Goal: Information Seeking & Learning: Learn about a topic

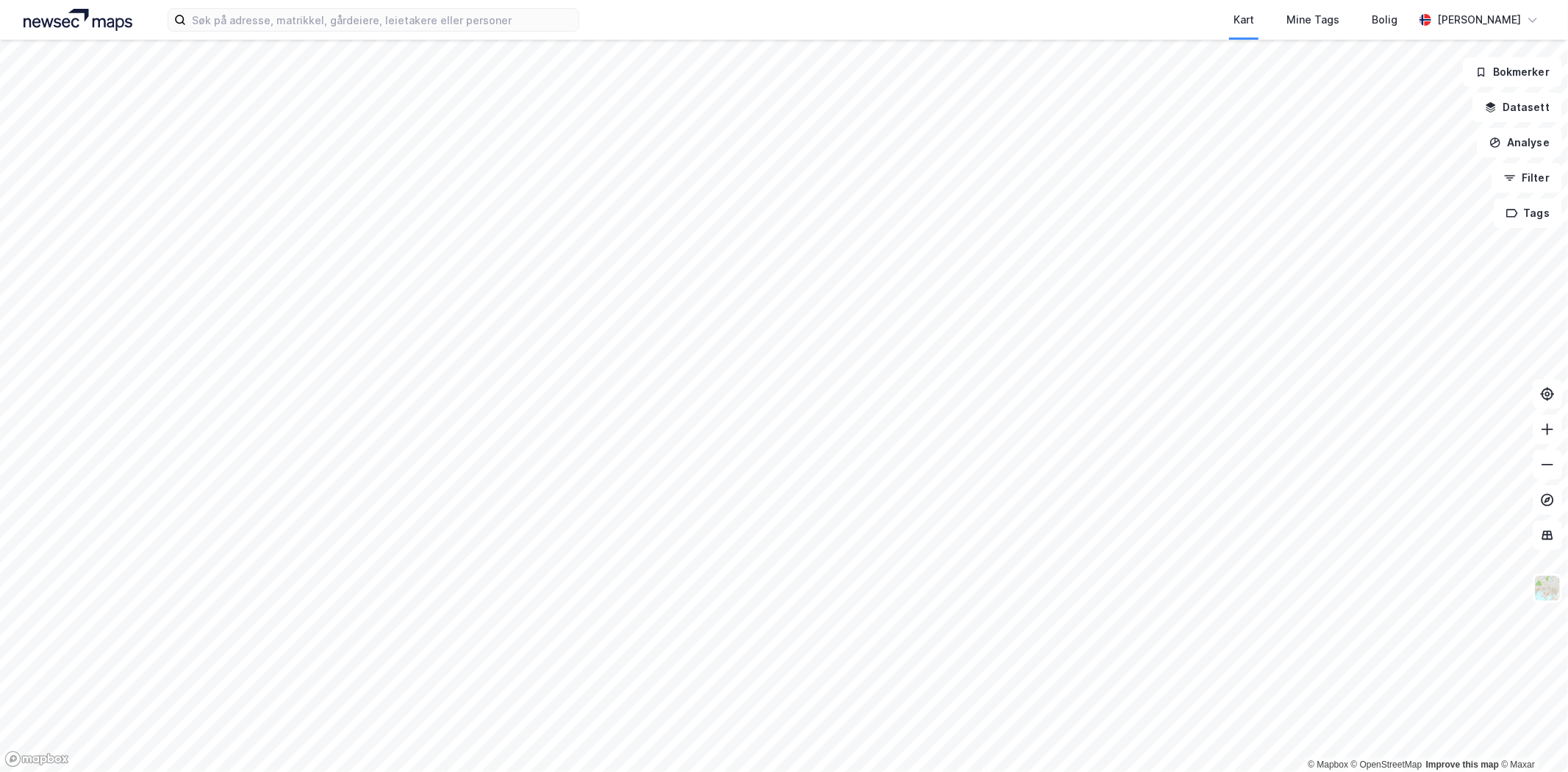
click at [229, 8] on label at bounding box center [373, 20] width 411 height 23
click at [229, 9] on input at bounding box center [382, 20] width 393 height 22
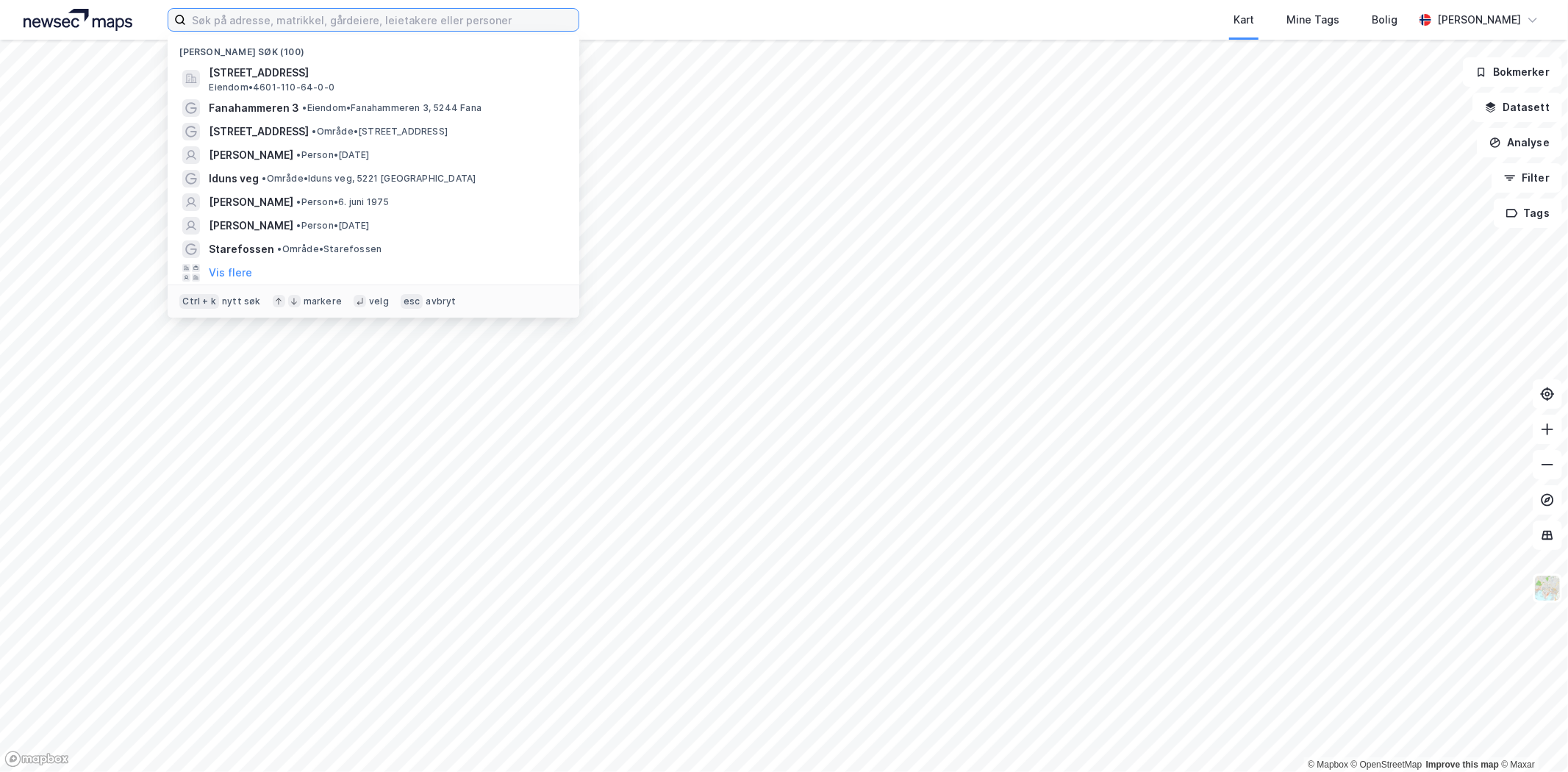
click at [226, 14] on input at bounding box center [382, 20] width 393 height 22
type input "kokstad"
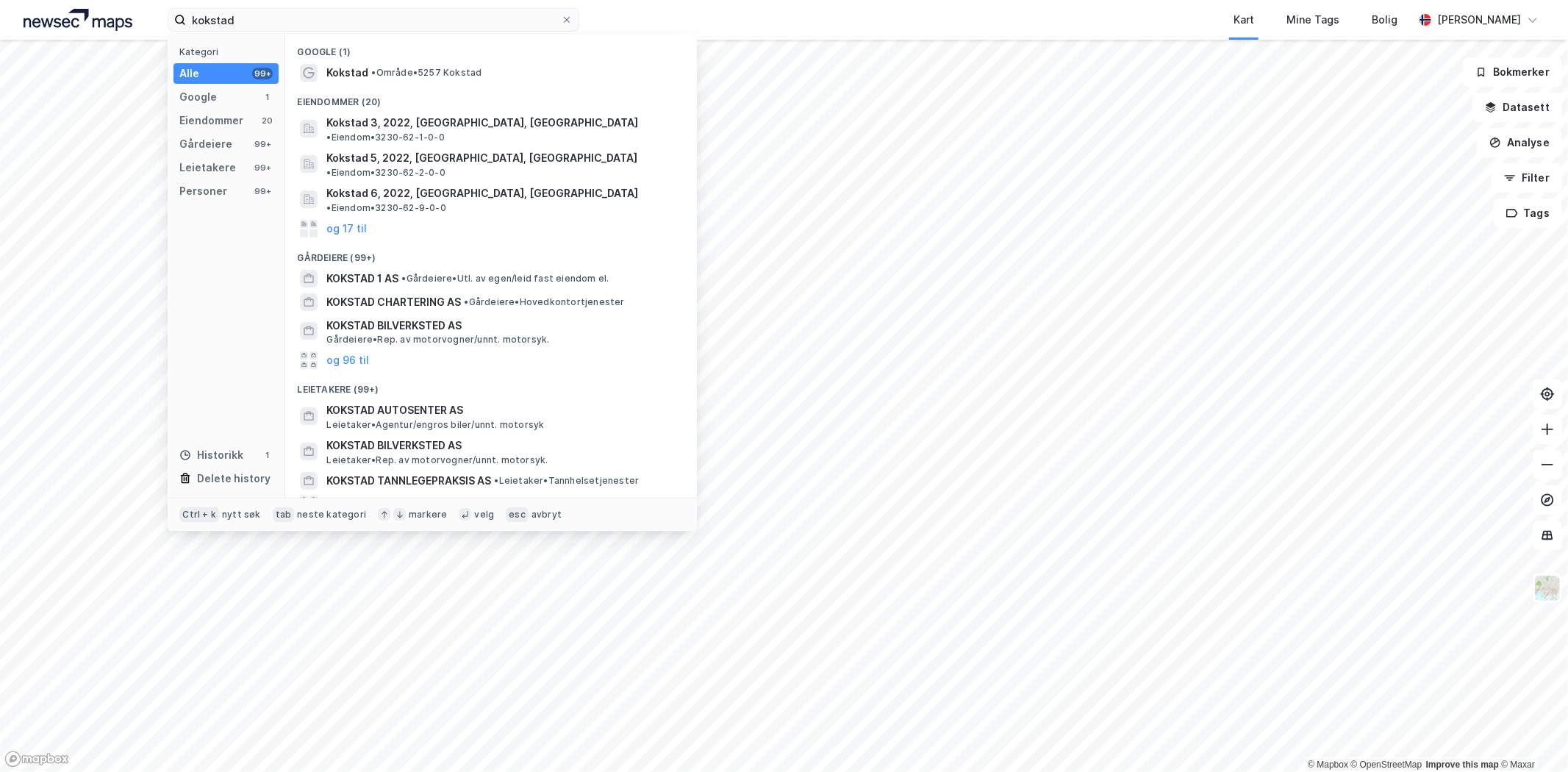
click at [394, 77] on span "• Område • 5257 Kokstad" at bounding box center [426, 72] width 110 height 12
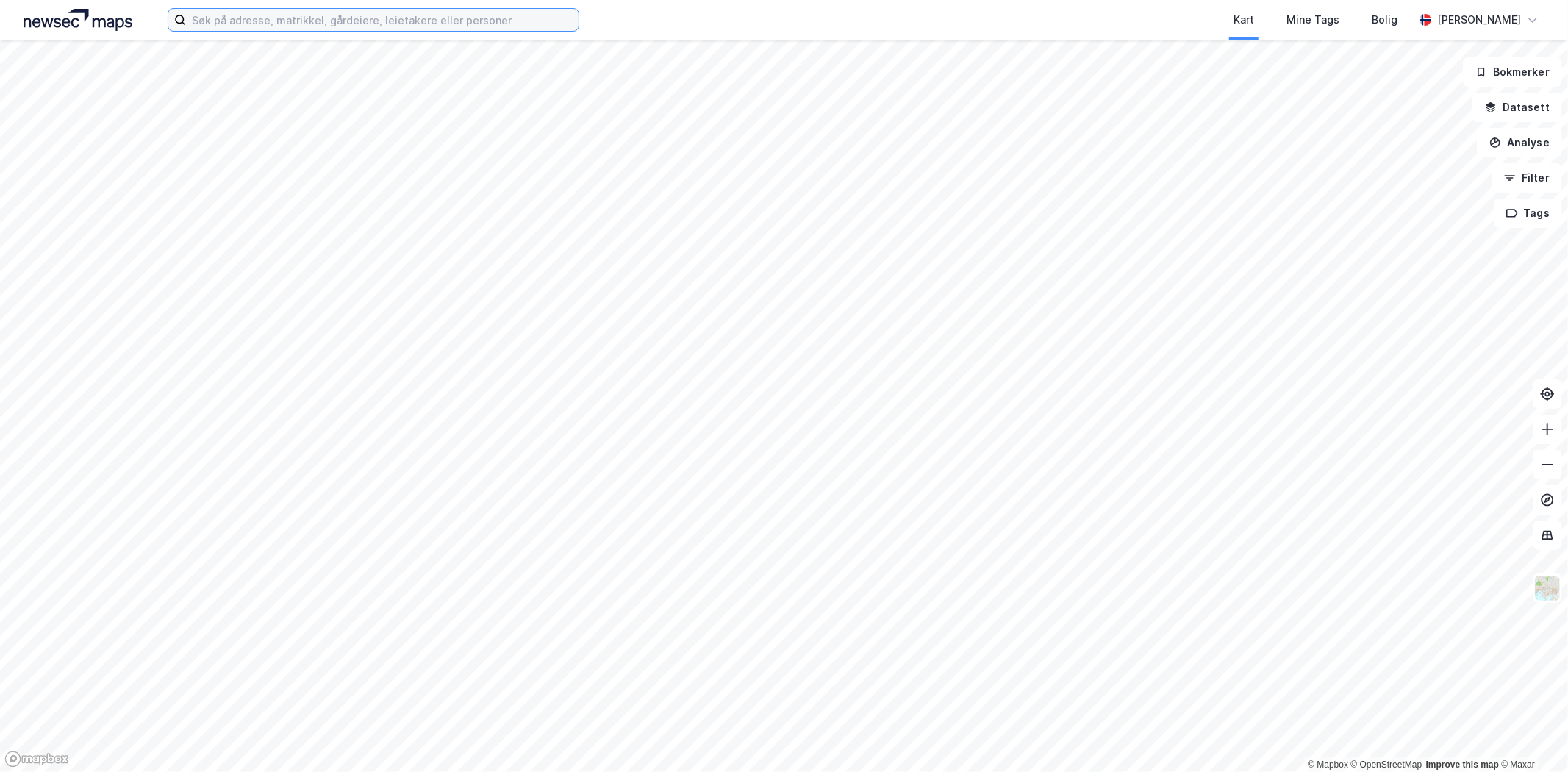
click at [274, 24] on input at bounding box center [382, 20] width 393 height 22
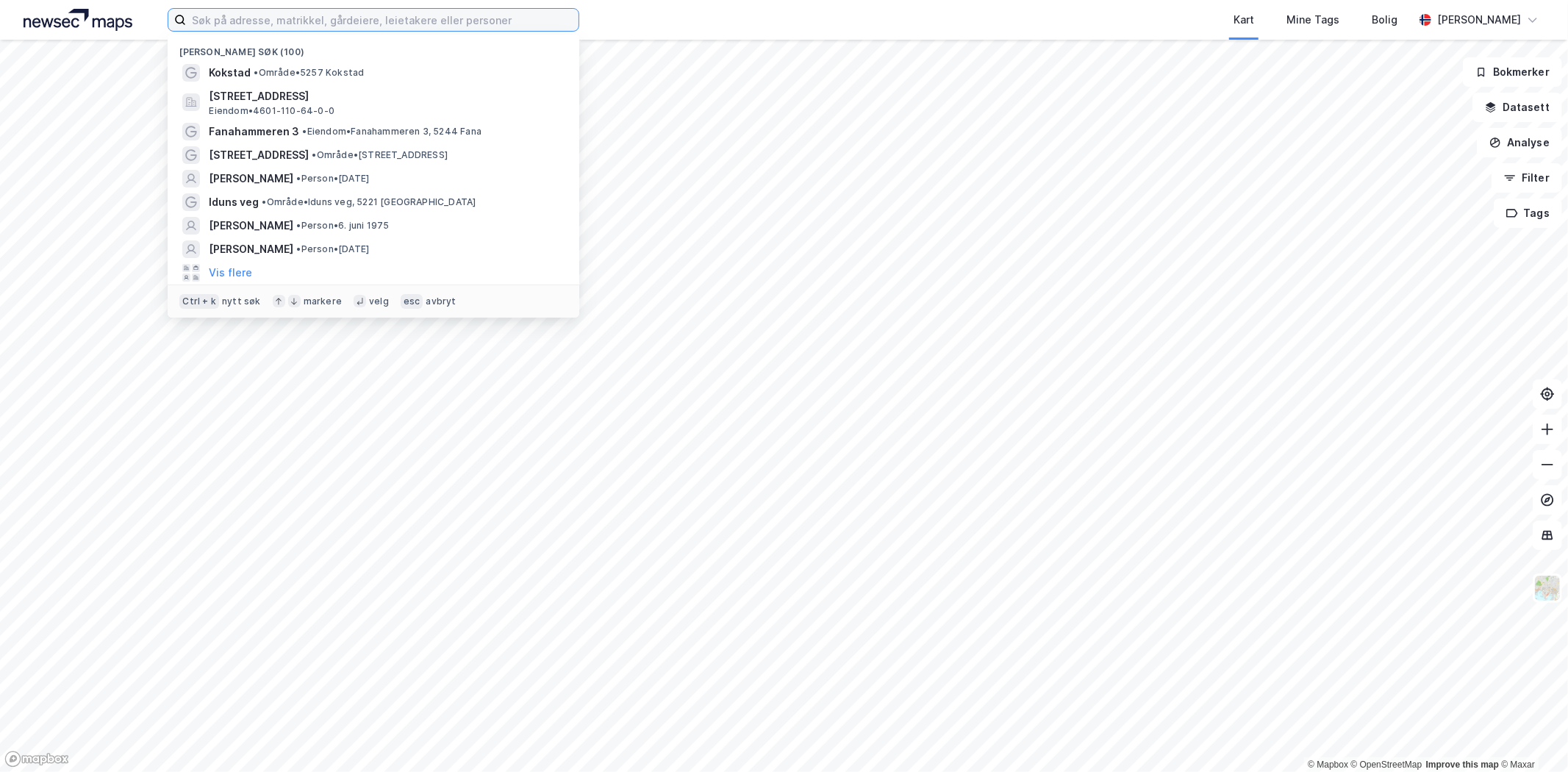
click at [239, 15] on input at bounding box center [382, 20] width 393 height 22
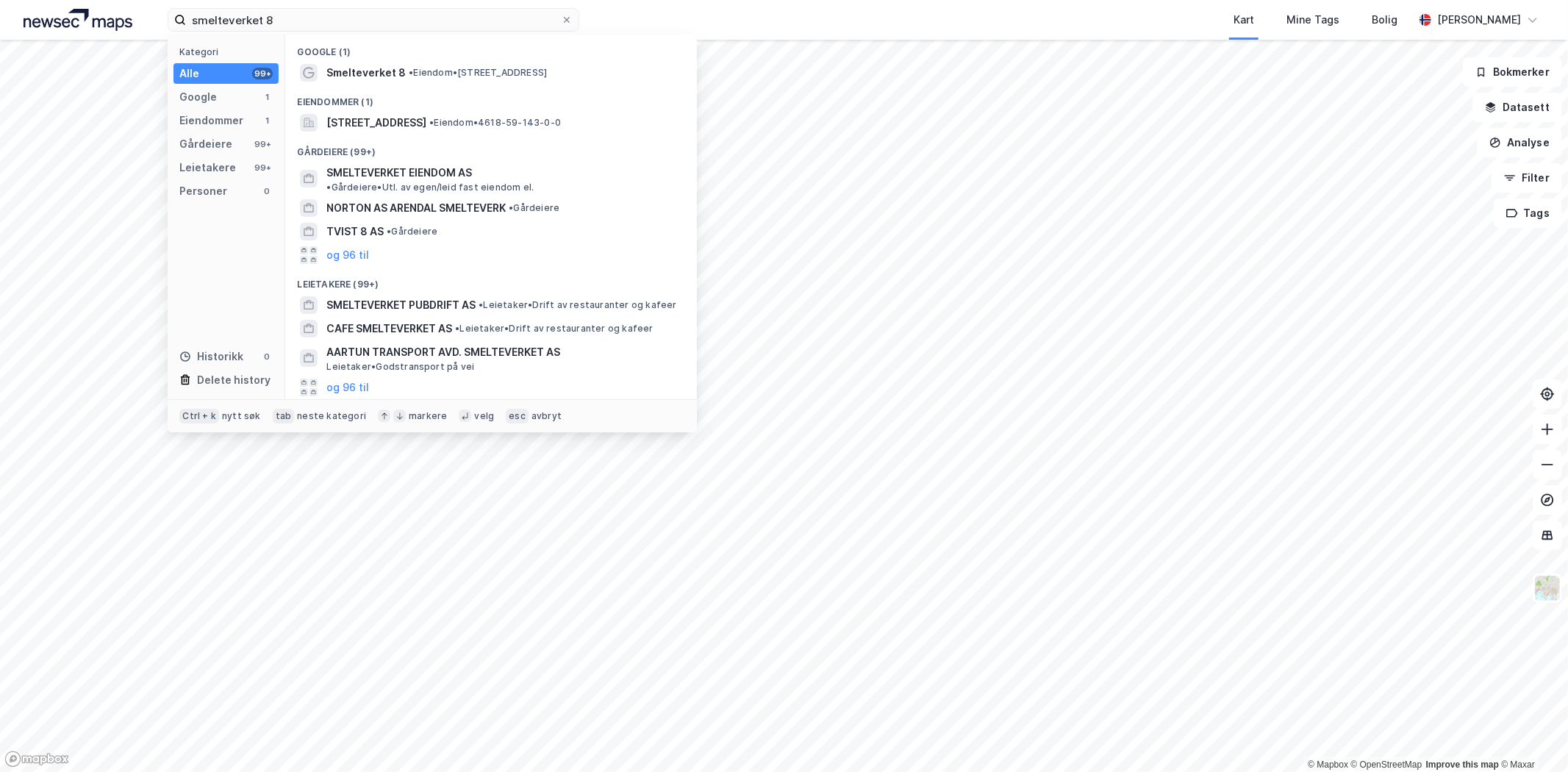
click at [479, 80] on div "Smelteverket 8 • Eiendom • [STREET_ADDRESS]" at bounding box center [504, 72] width 356 height 18
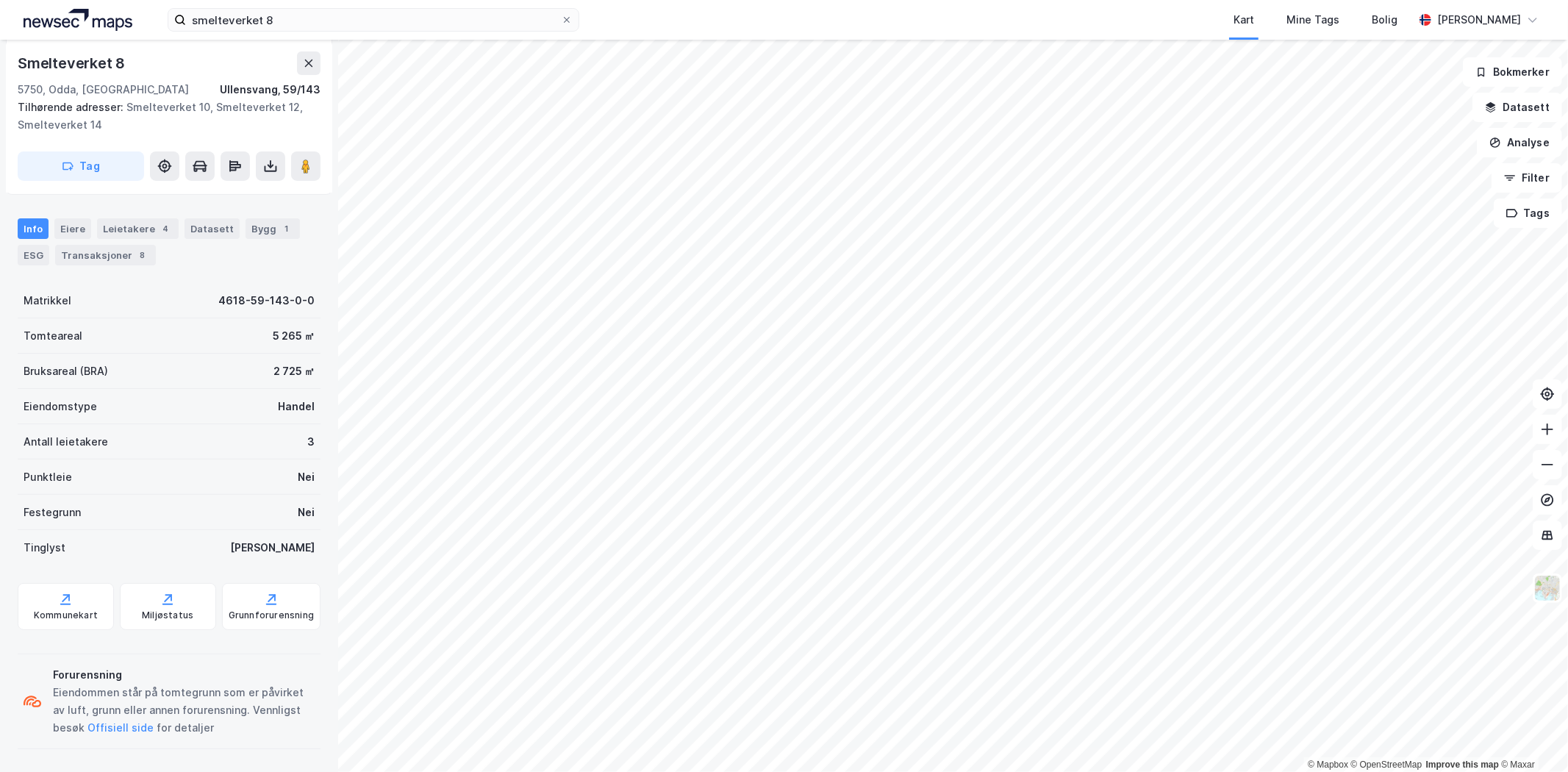
scroll to position [193, 0]
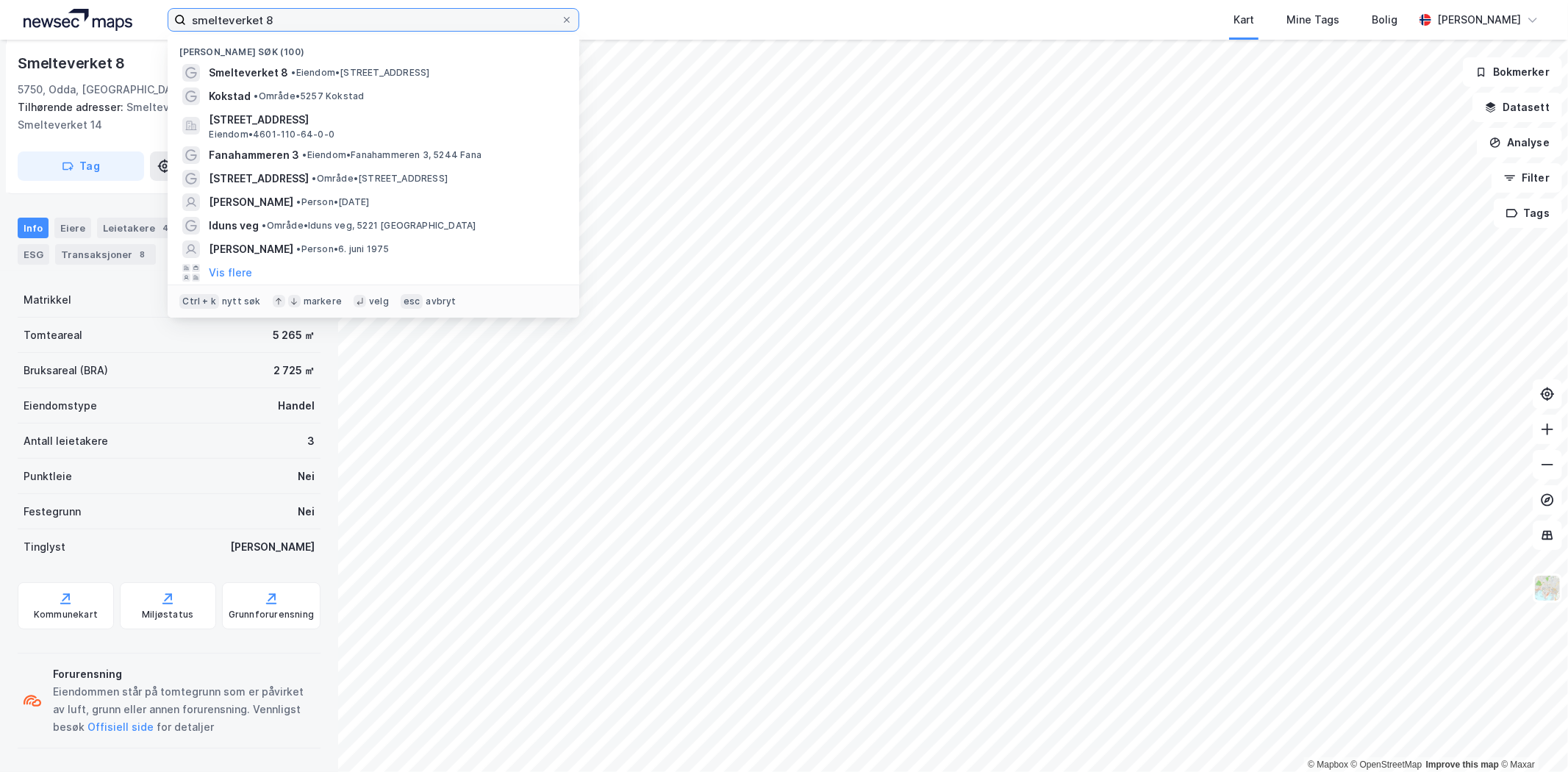
click at [207, 20] on input "smelteverket 8" at bounding box center [373, 20] width 375 height 22
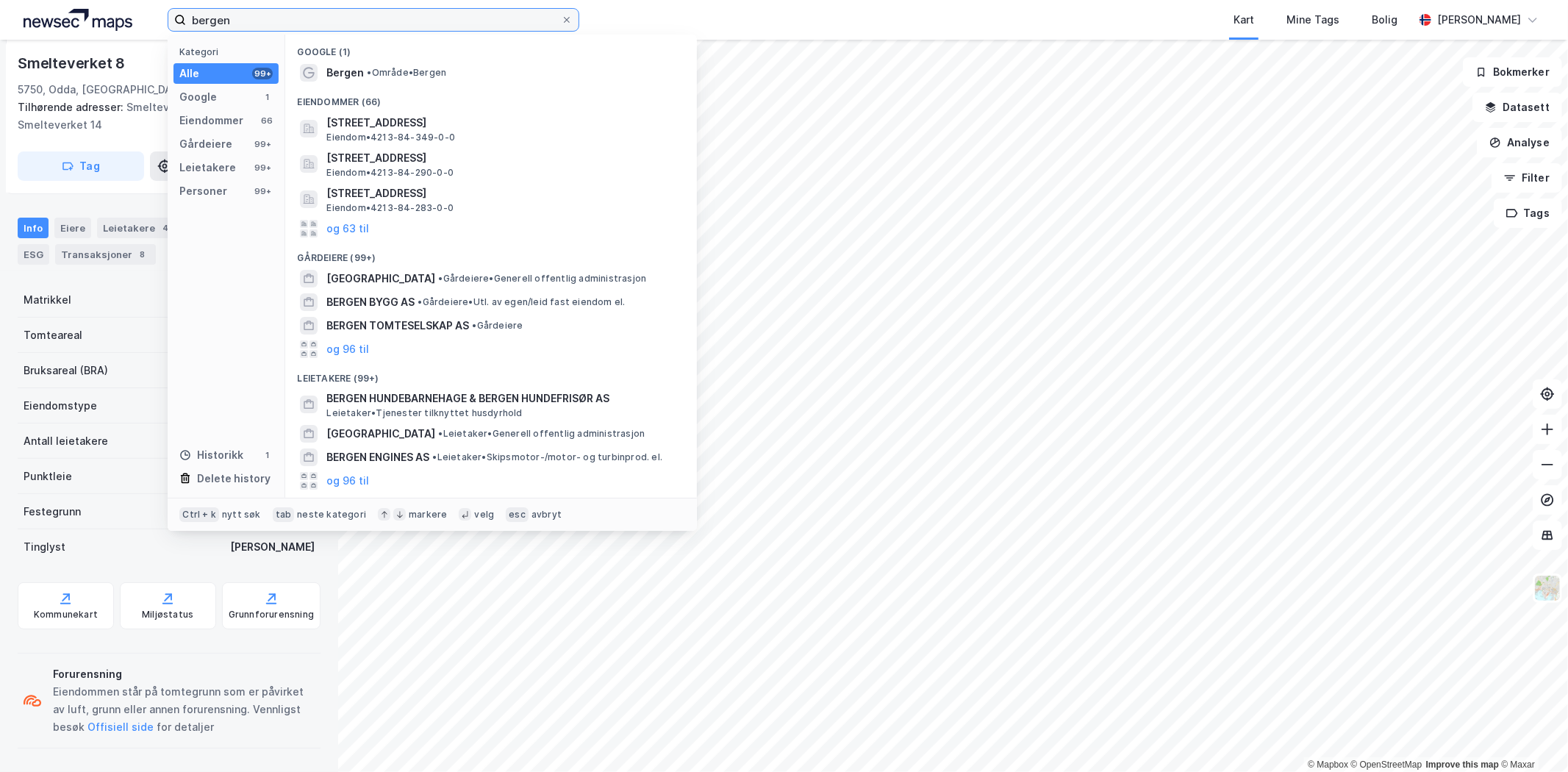
type input "bergen"
click at [354, 66] on span "Bergen" at bounding box center [345, 72] width 38 height 18
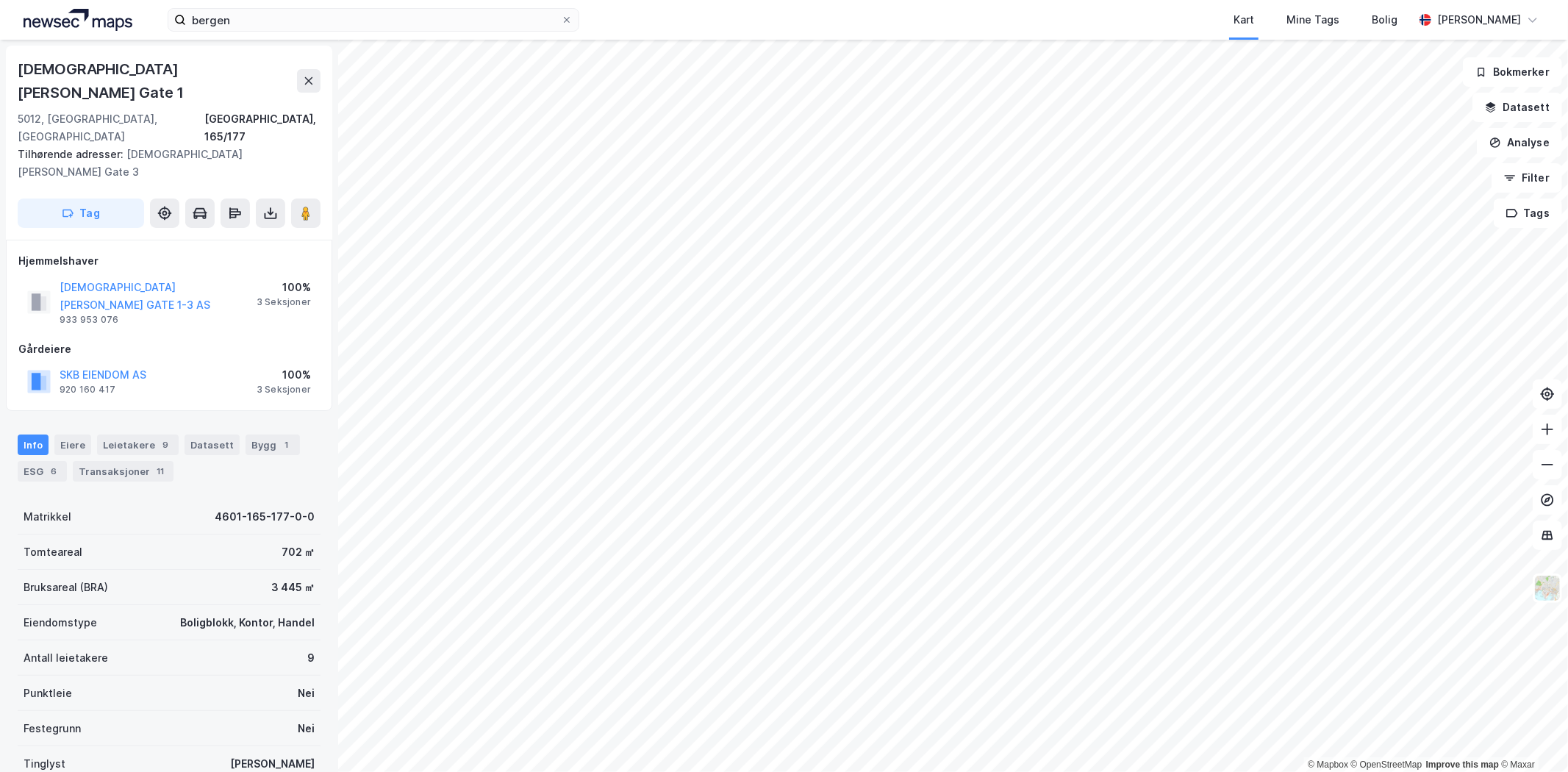
scroll to position [2, 0]
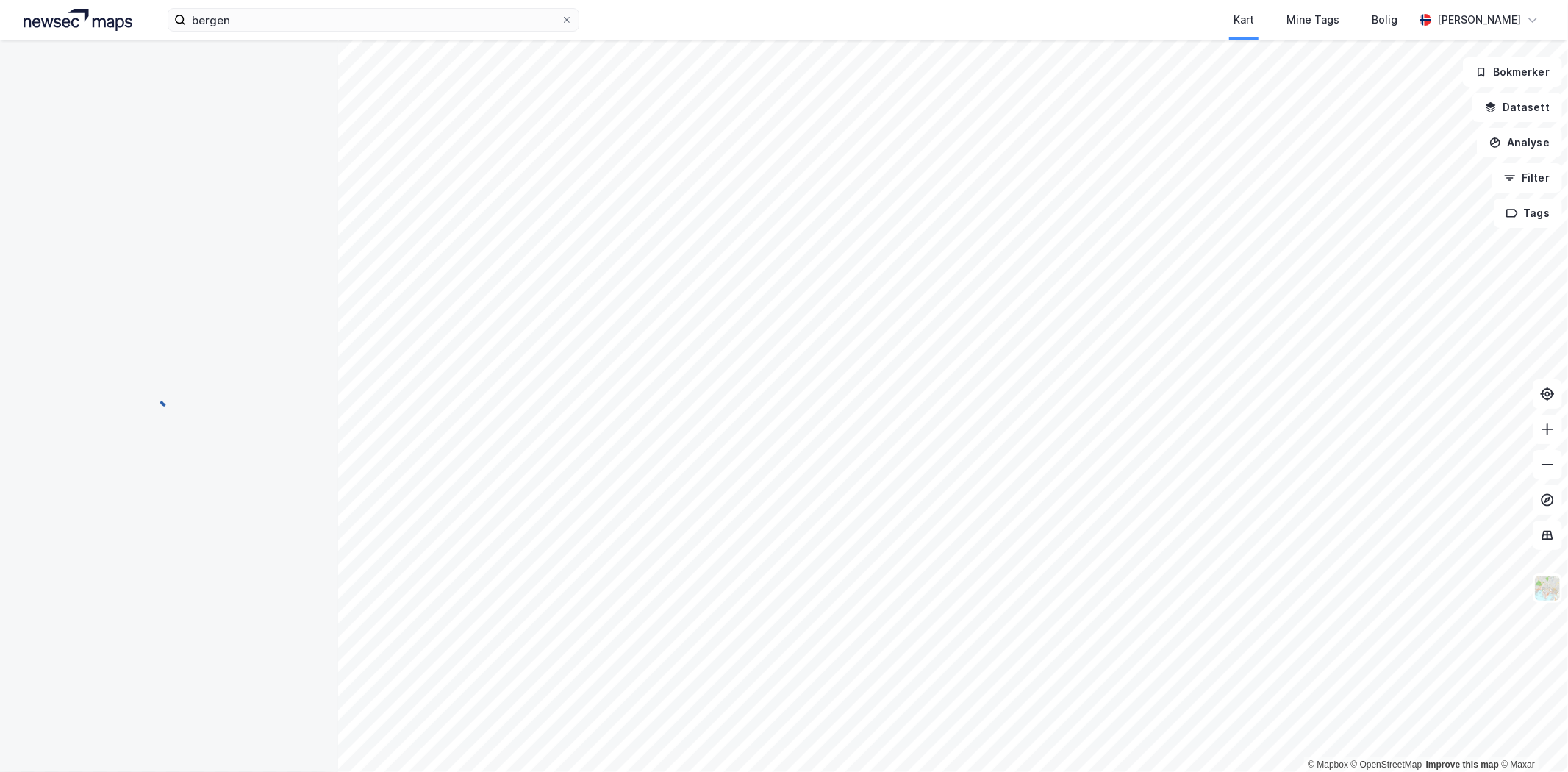
scroll to position [2, 0]
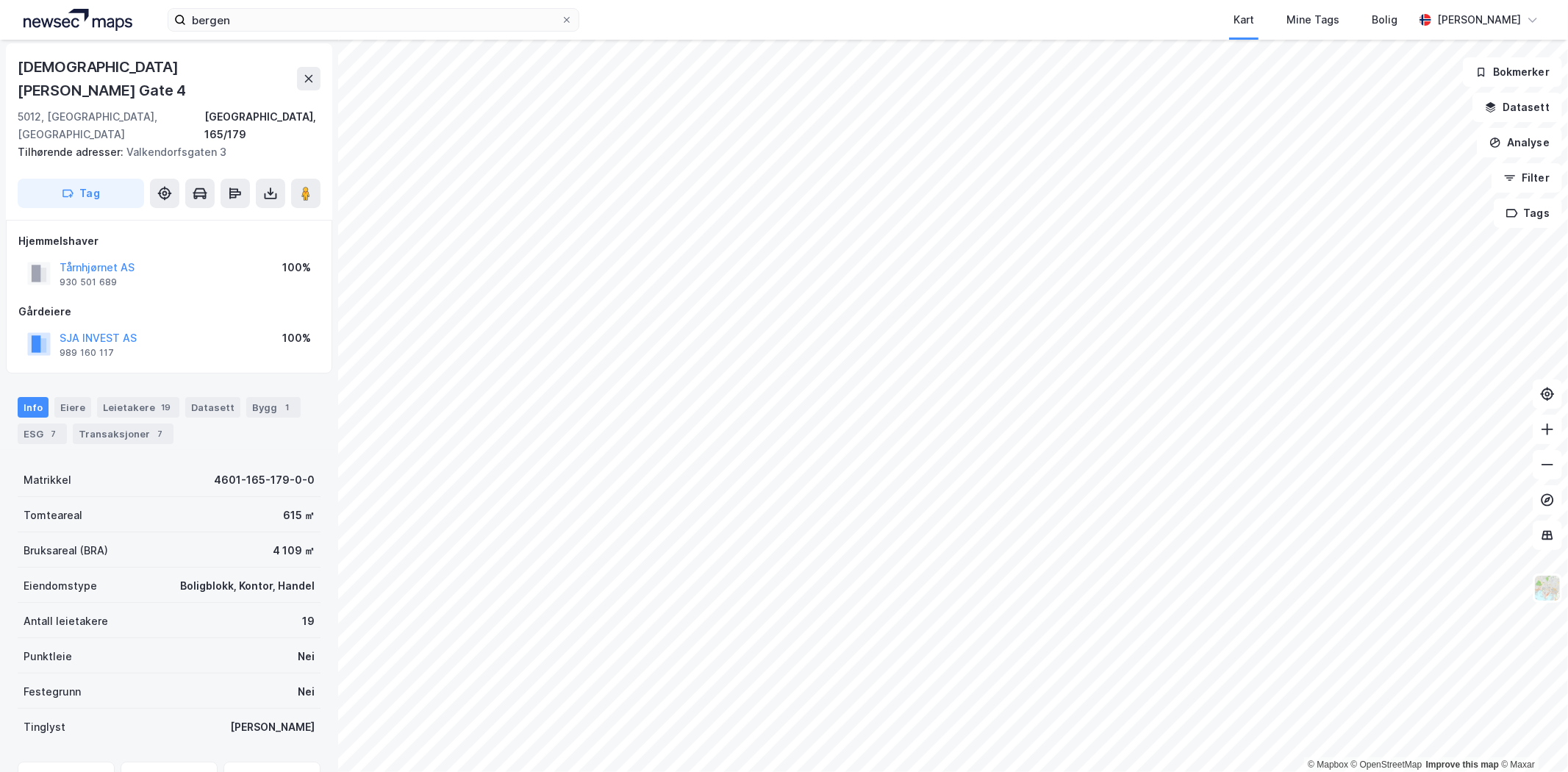
click at [307, 179] on button at bounding box center [305, 193] width 30 height 30
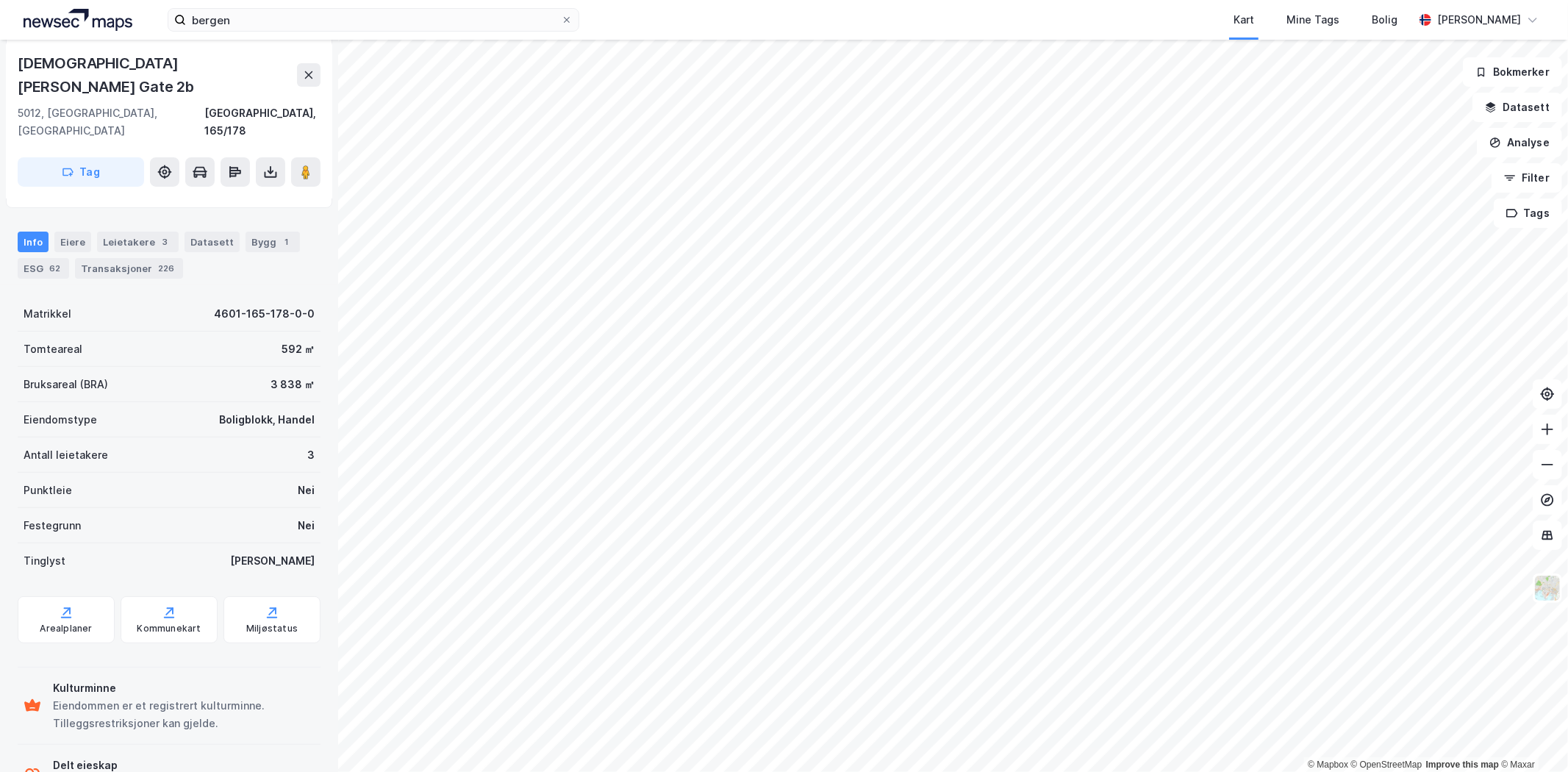
scroll to position [324, 0]
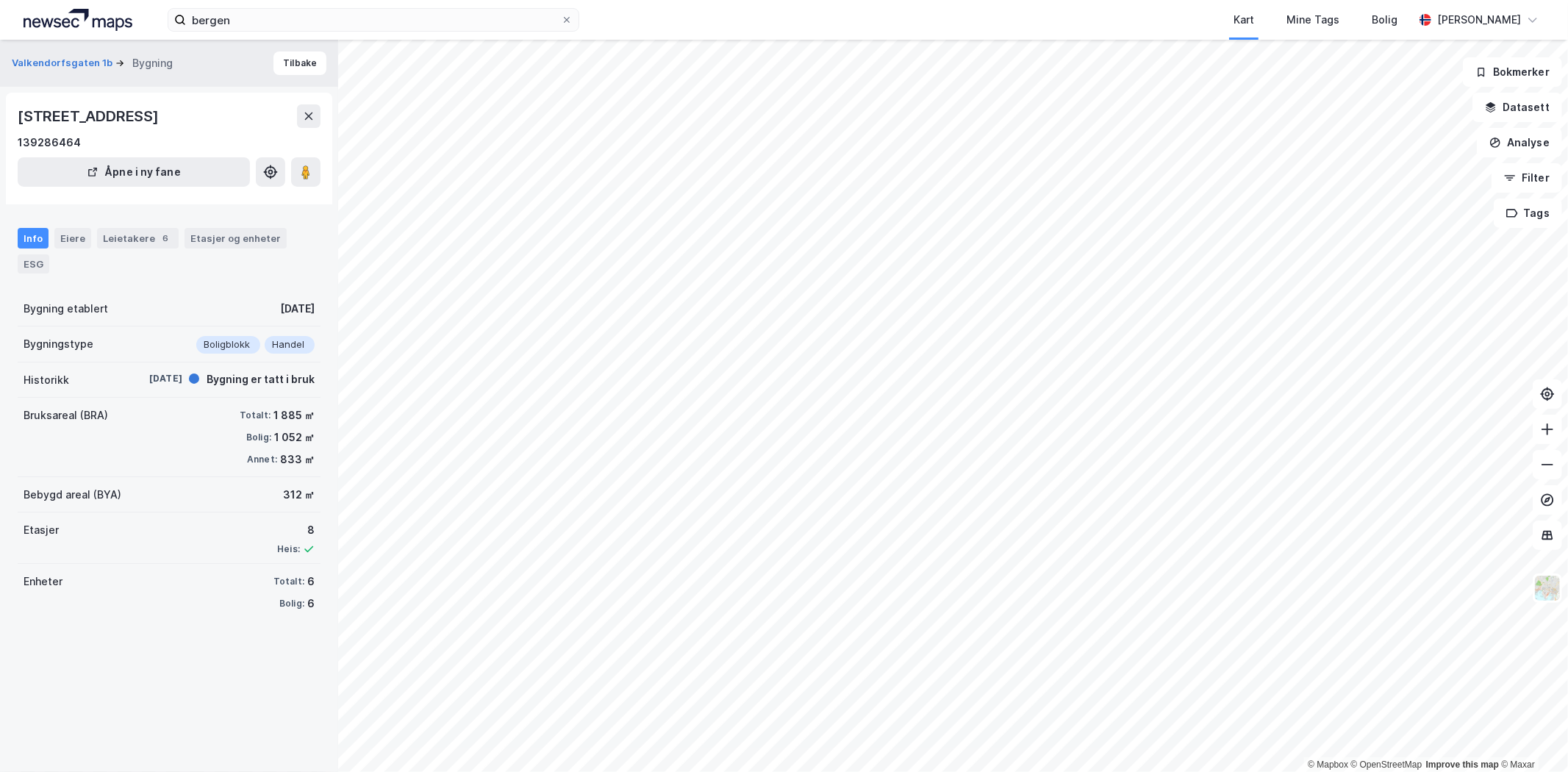
click at [74, 236] on div "Eiere" at bounding box center [72, 238] width 37 height 21
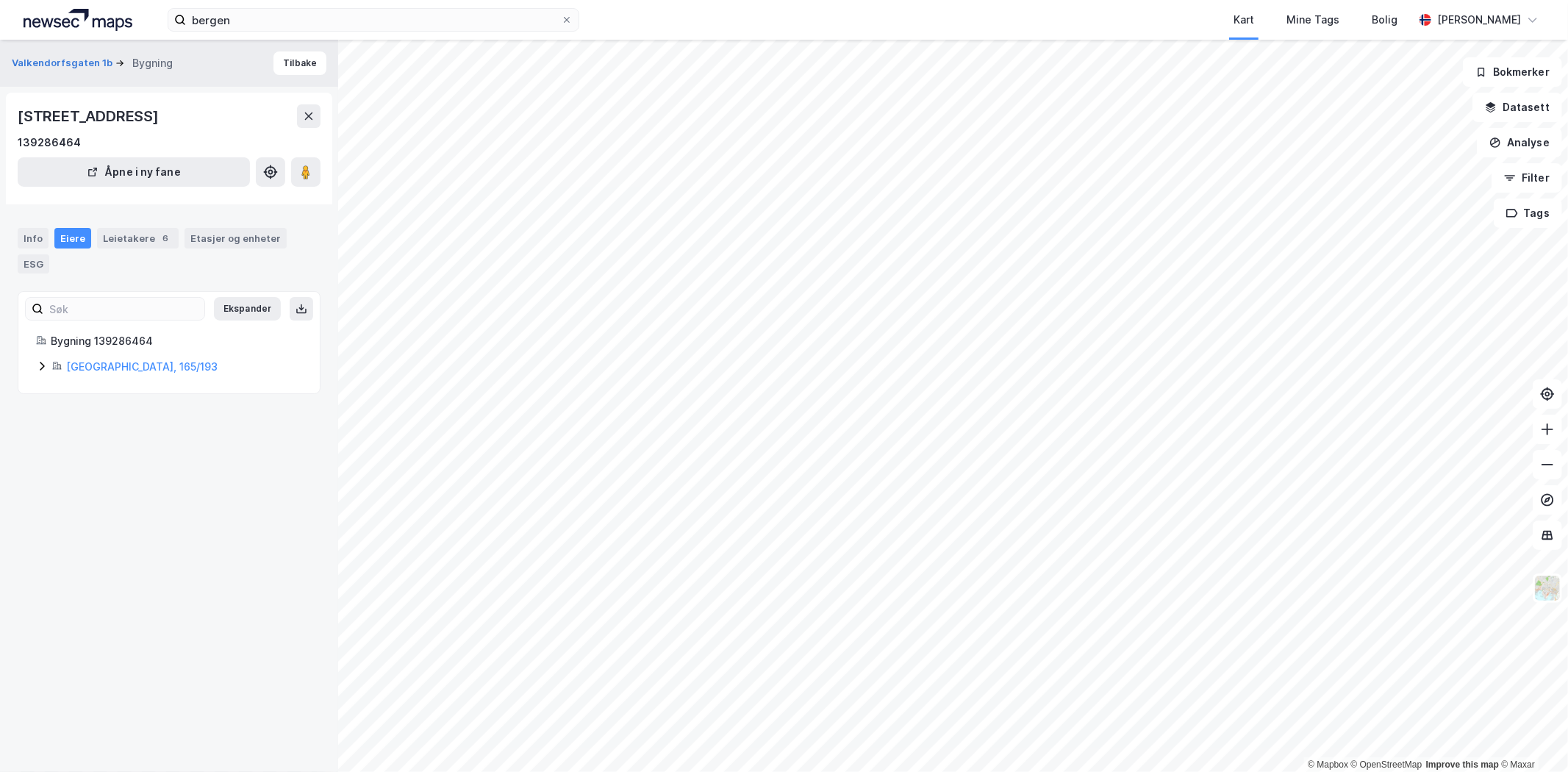
click at [74, 233] on div "Eiere" at bounding box center [72, 238] width 37 height 21
click at [106, 241] on div "Leietakere 6" at bounding box center [137, 238] width 81 height 21
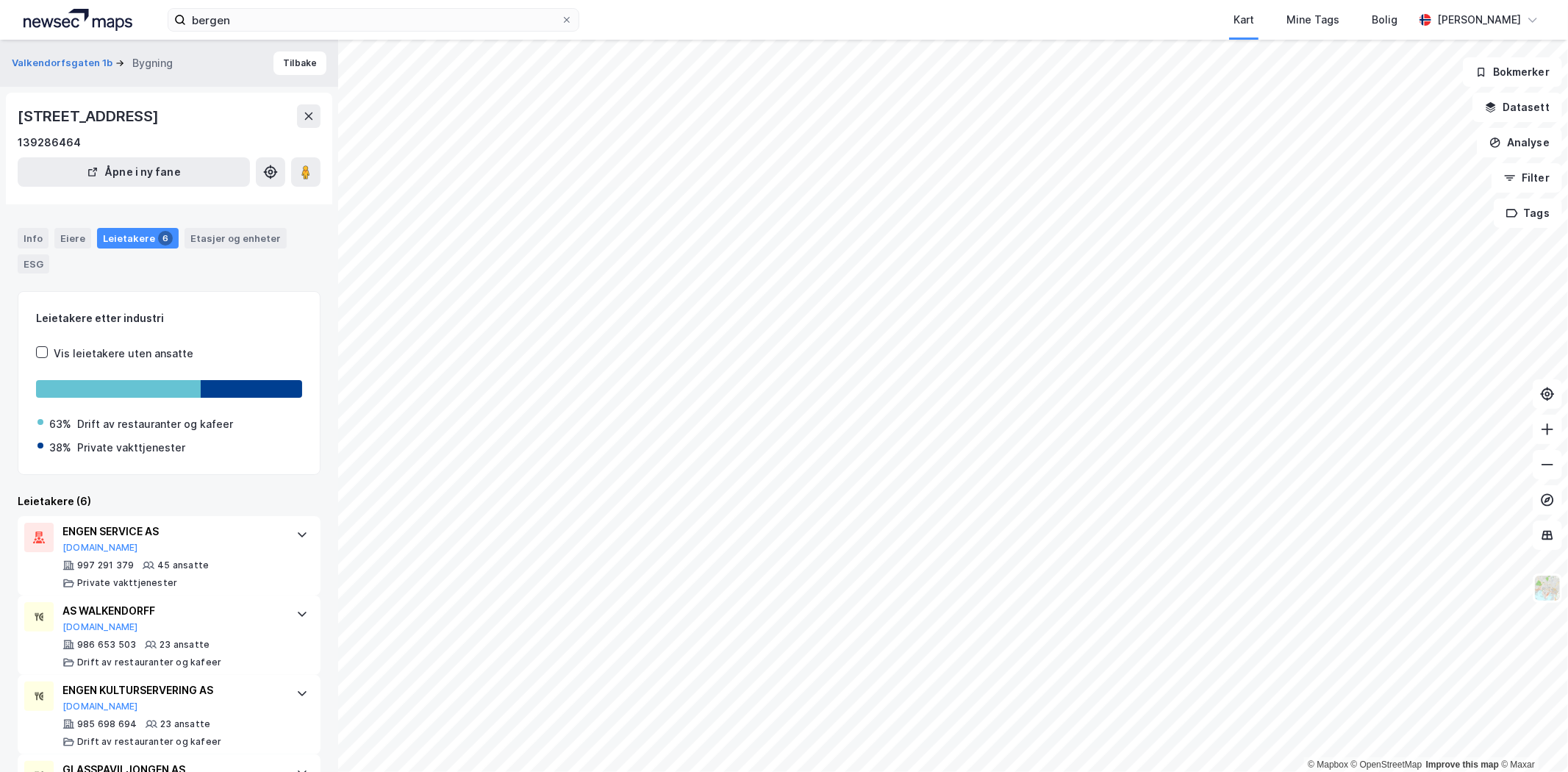
click at [60, 239] on div "Eiere" at bounding box center [72, 238] width 37 height 21
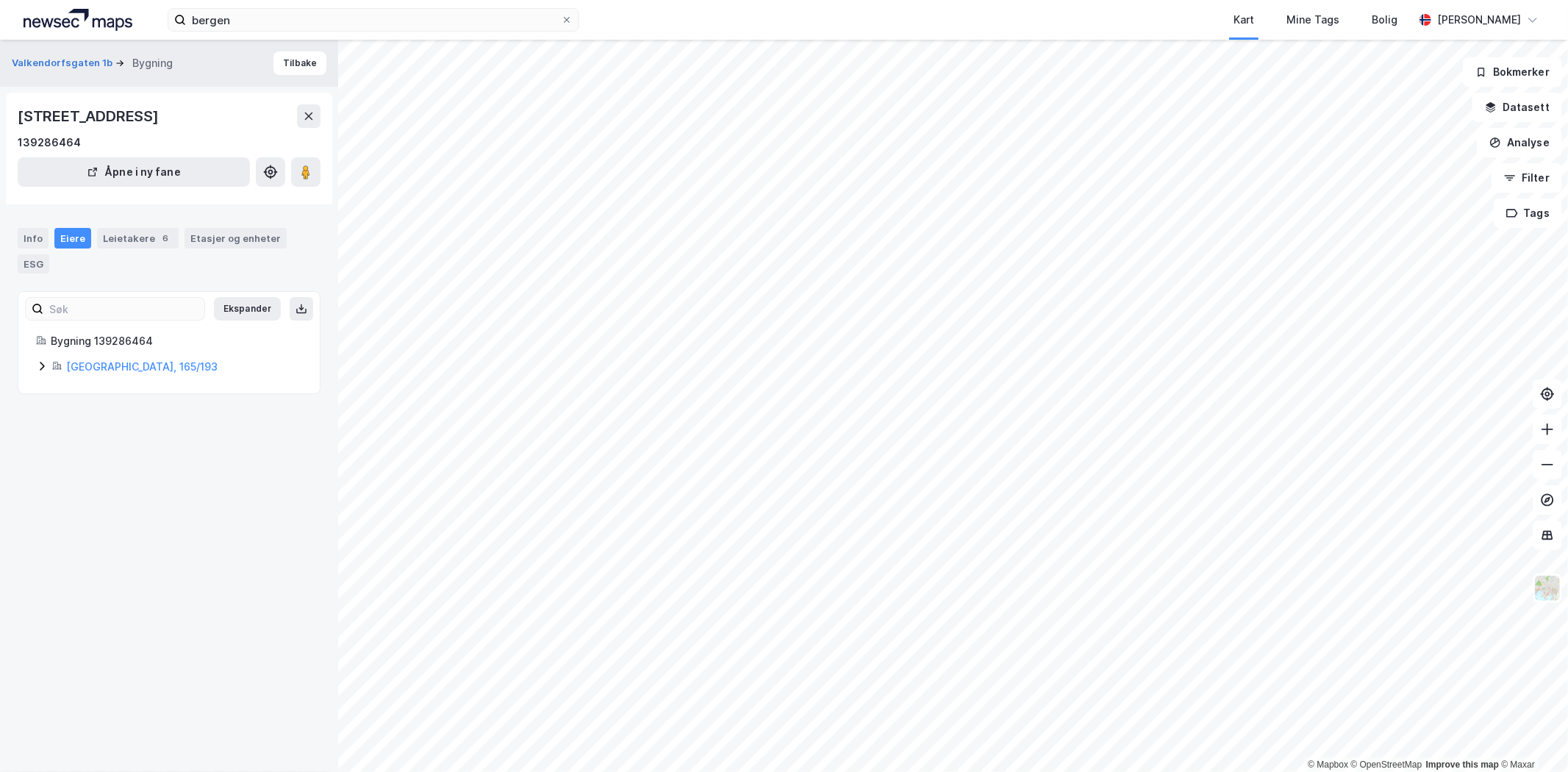
click at [122, 237] on div "Leietakere 6" at bounding box center [137, 238] width 81 height 21
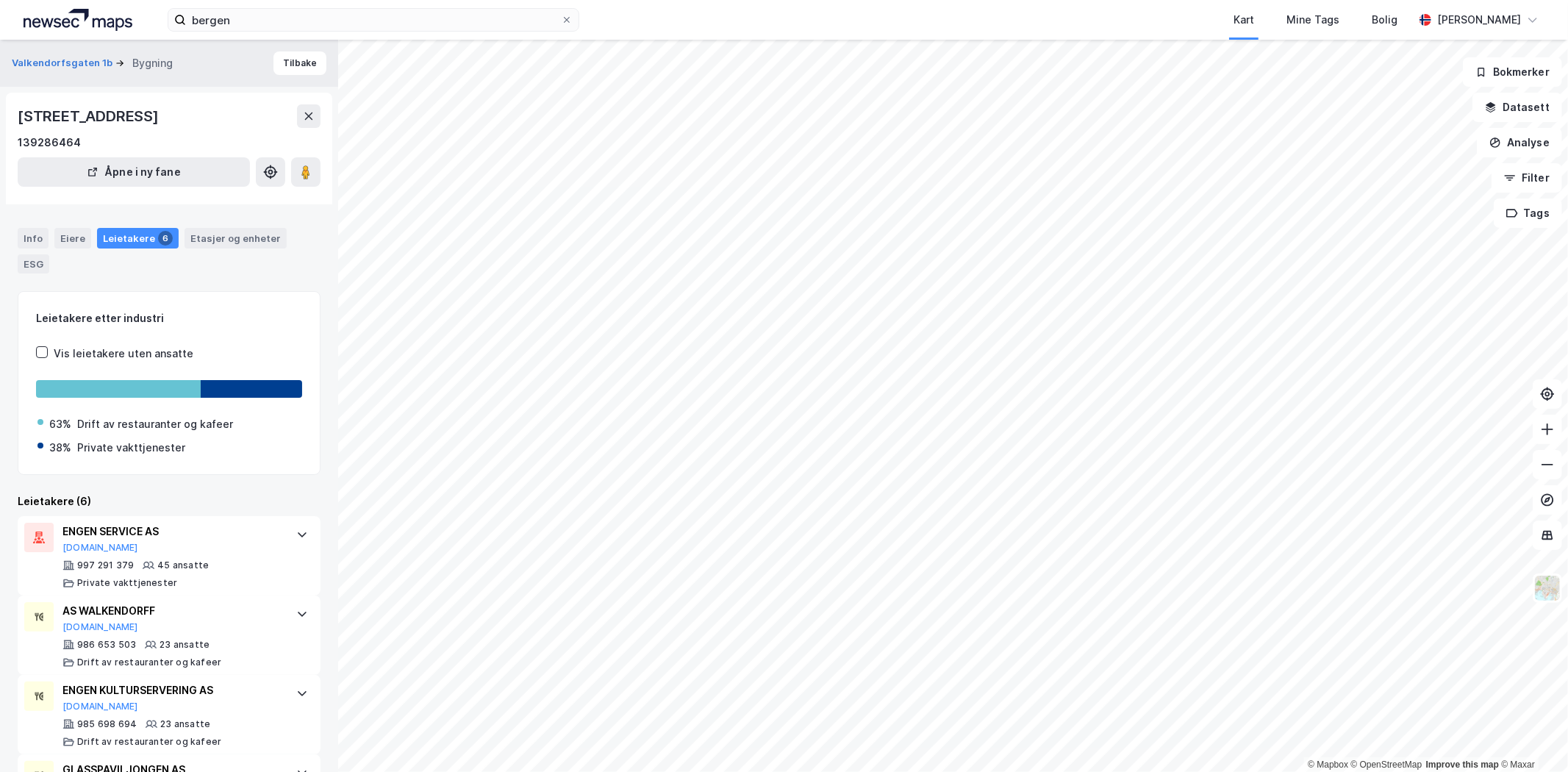
click at [77, 239] on div "Eiere" at bounding box center [72, 238] width 37 height 21
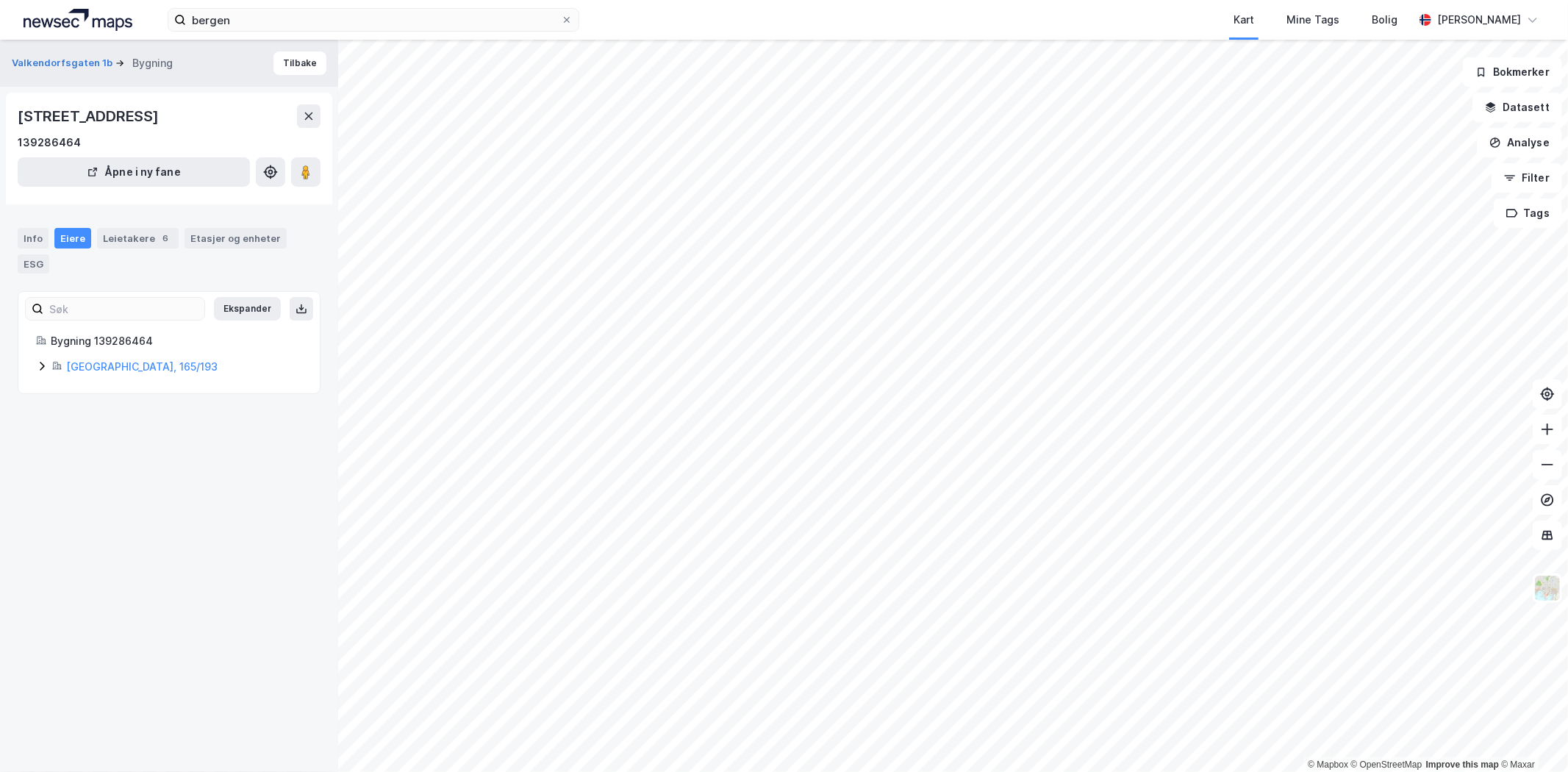
click at [204, 233] on div "Etasjer og enheter" at bounding box center [235, 238] width 90 height 13
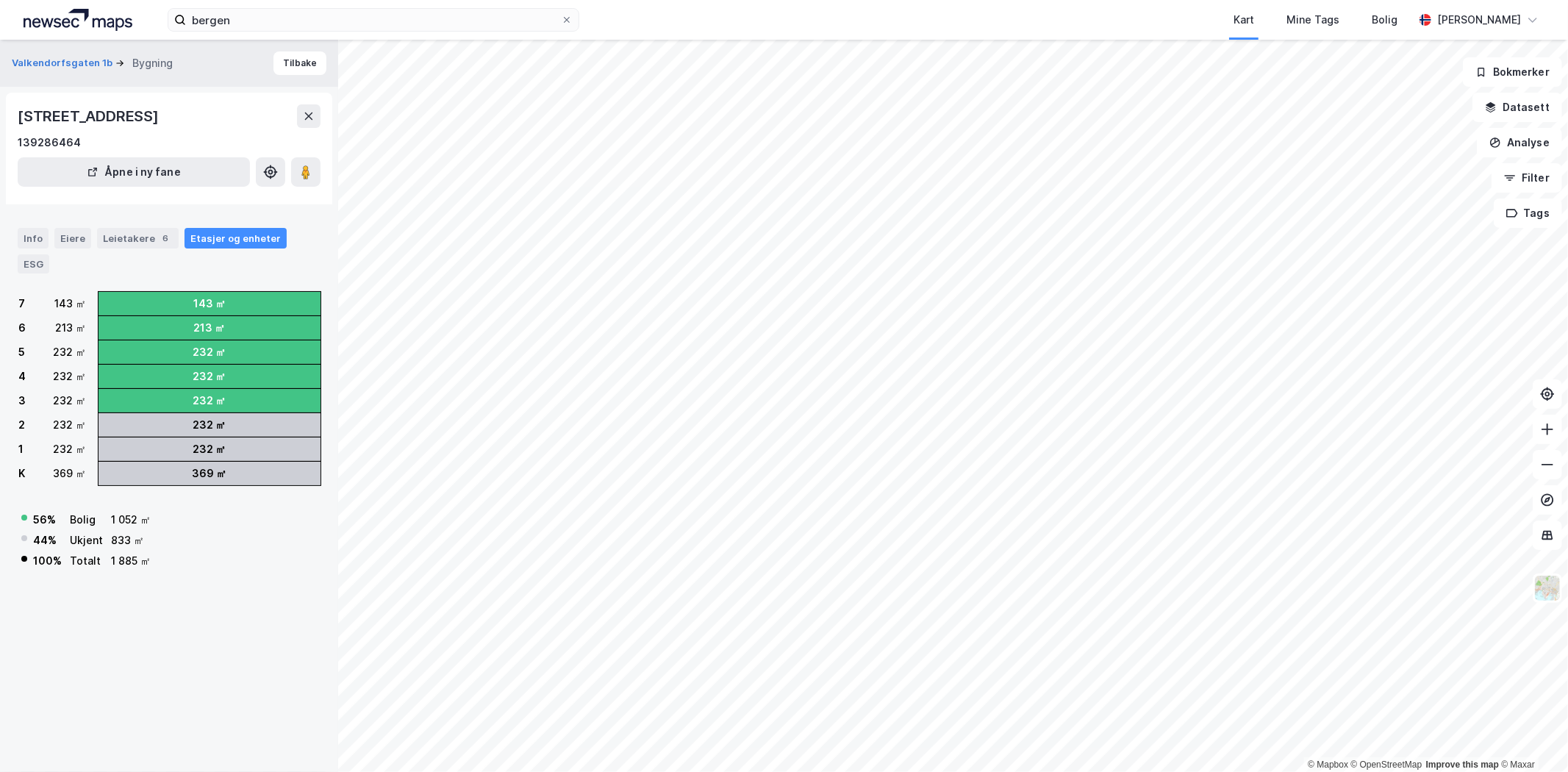
click at [82, 235] on div "Eiere" at bounding box center [72, 238] width 37 height 21
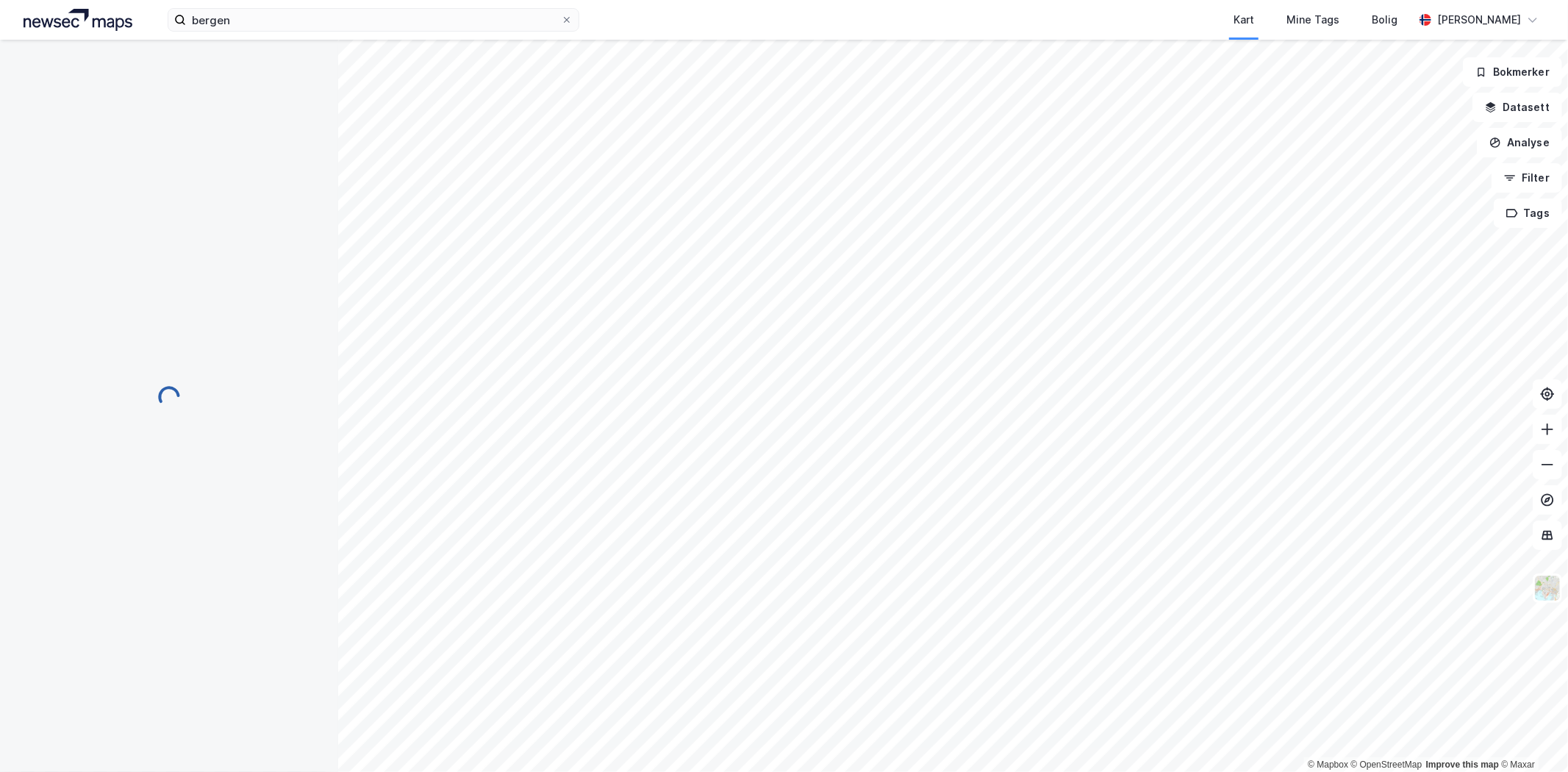
scroll to position [3, 0]
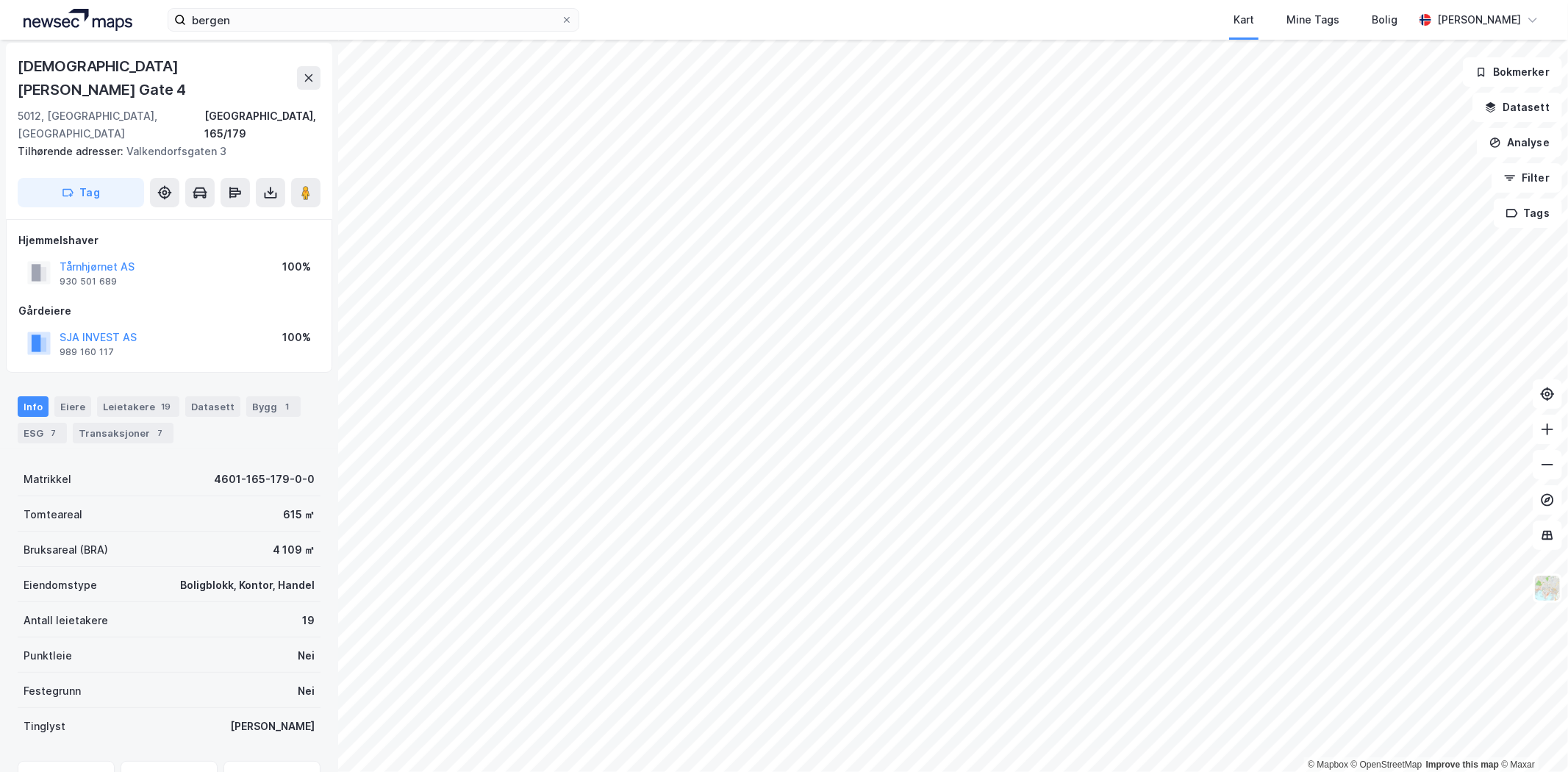
click at [0, 0] on button "SJA INVEST AS" at bounding box center [0, 0] width 0 height 0
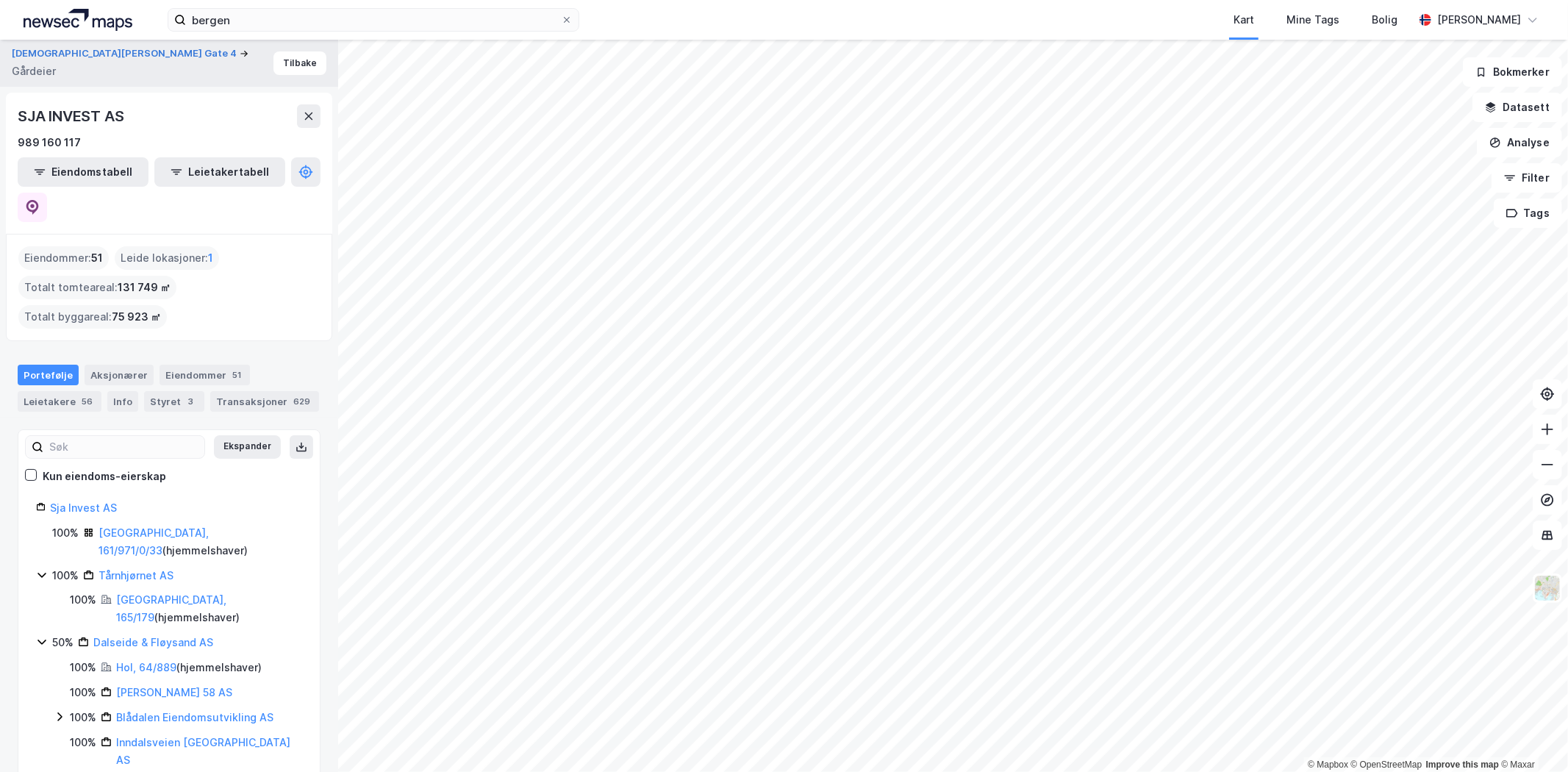
click at [69, 501] on link "Sja Invest AS" at bounding box center [83, 507] width 67 height 13
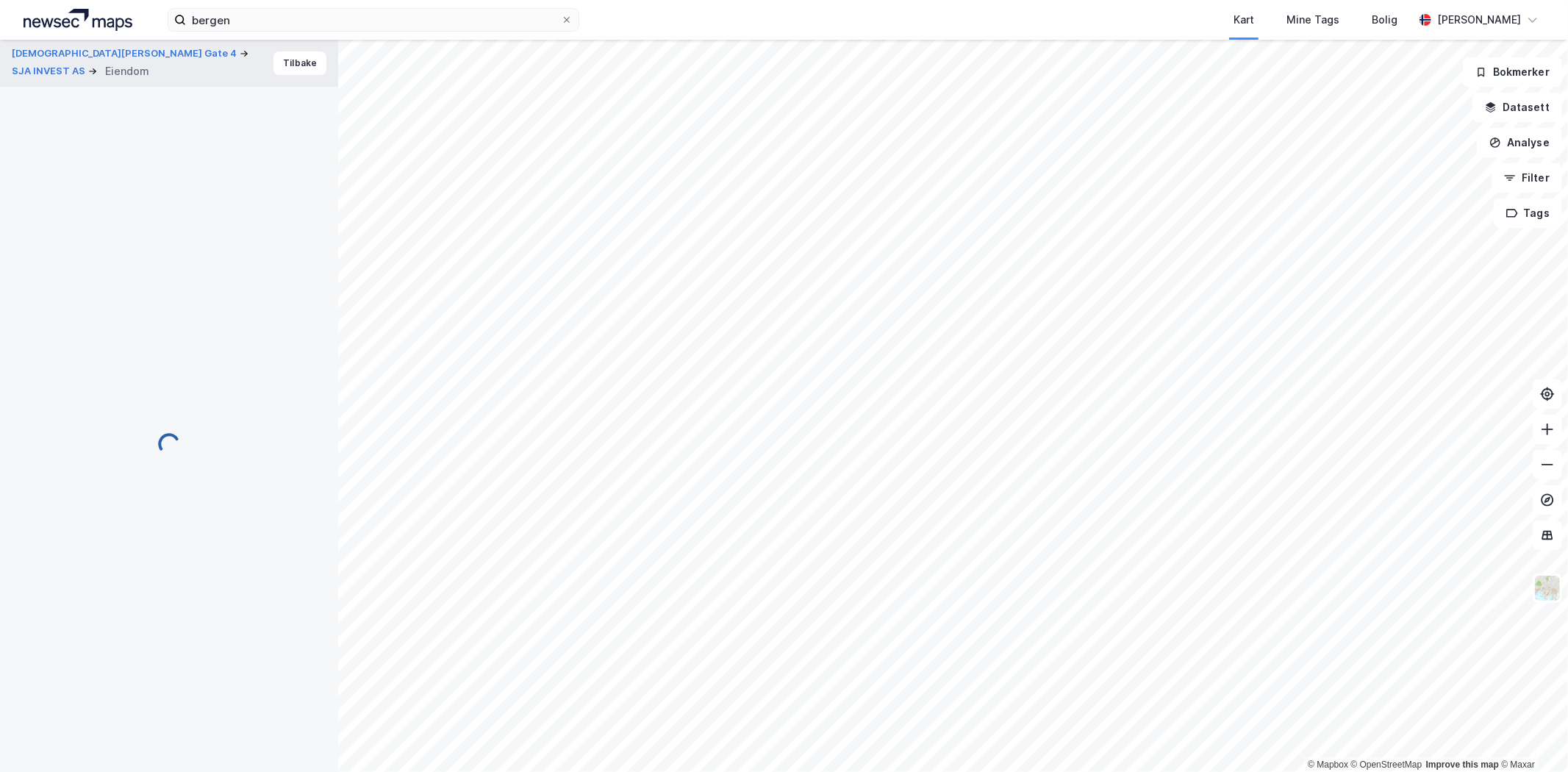
scroll to position [3, 0]
